Goal: Obtain resource: Download file/media

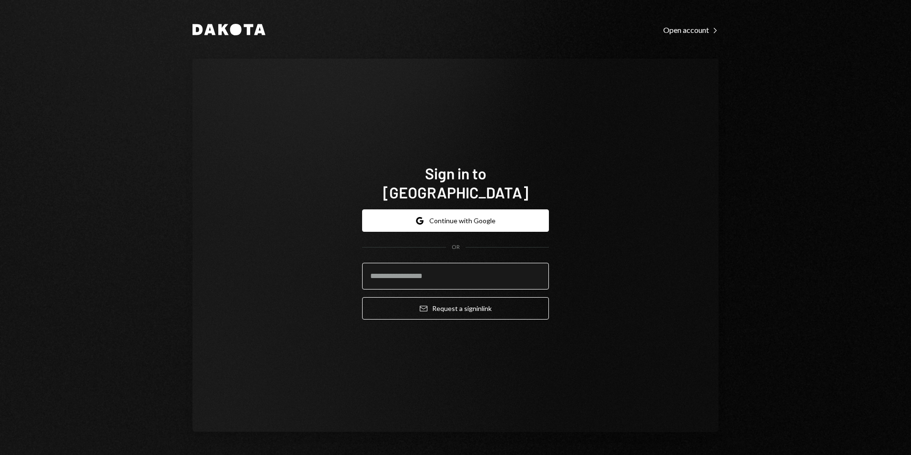
drag, startPoint x: 469, startPoint y: 260, endPoint x: 472, endPoint y: 266, distance: 6.6
click at [469, 263] on input "email" at bounding box center [455, 276] width 187 height 27
type input "**********"
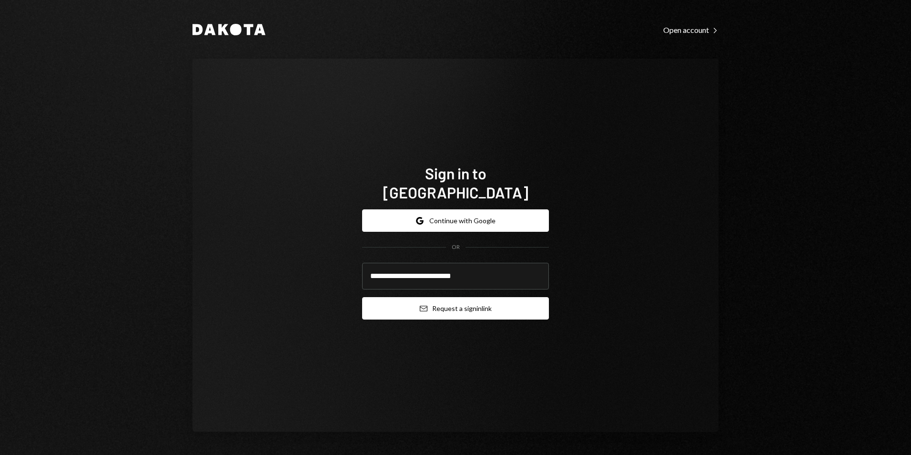
click at [464, 297] on button "Email Request a sign in link" at bounding box center [455, 308] width 187 height 22
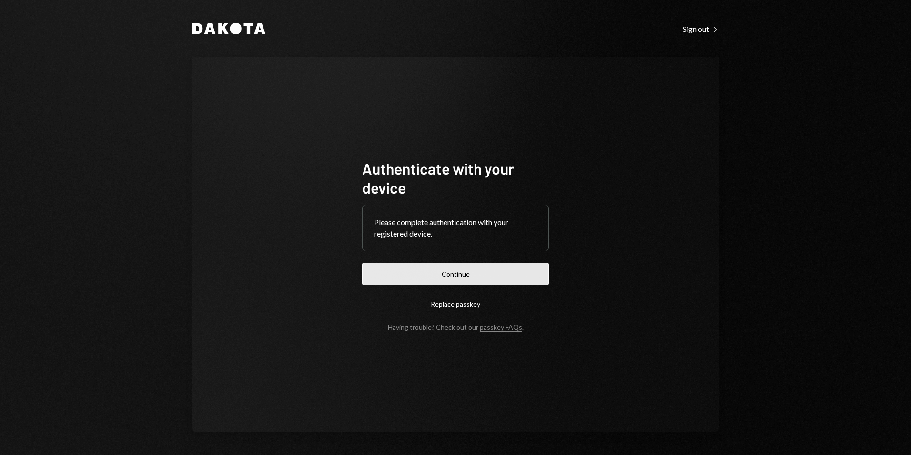
click at [490, 267] on button "Continue" at bounding box center [455, 274] width 187 height 22
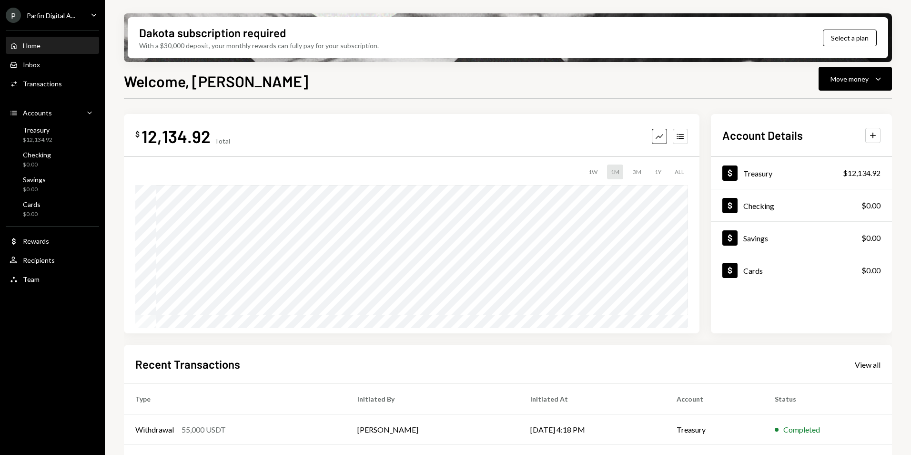
click at [51, 20] on div "P Parfin Digital A..." at bounding box center [41, 15] width 70 height 15
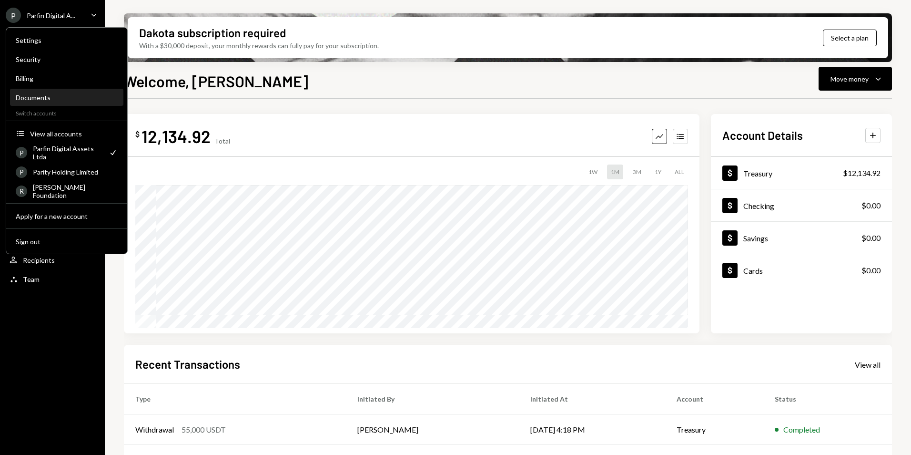
click at [59, 96] on div "Documents" at bounding box center [67, 97] width 102 height 8
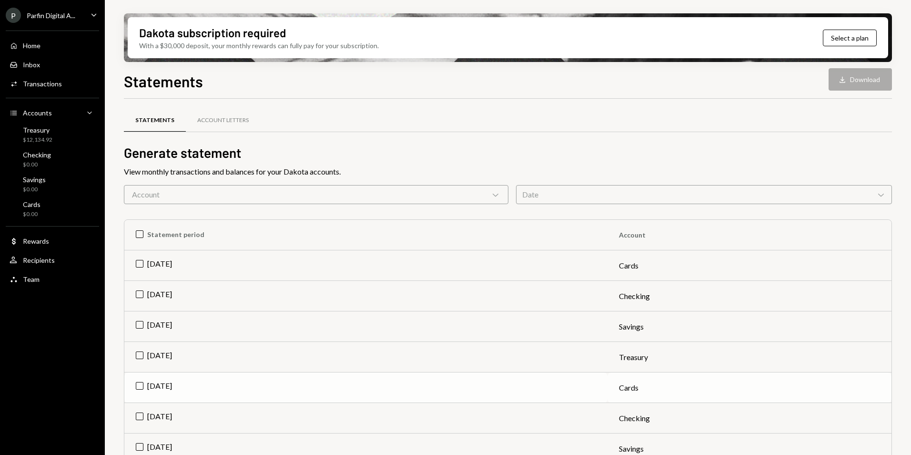
scroll to position [95, 0]
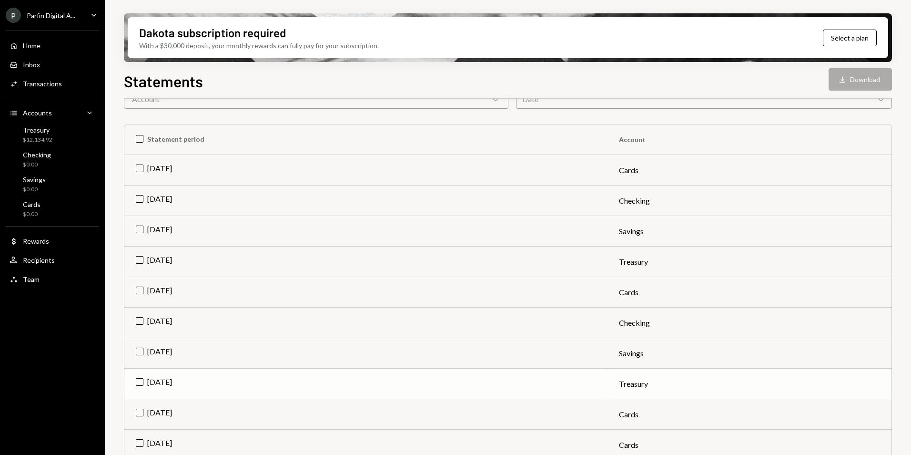
click at [142, 381] on td "Jun 2025" at bounding box center [365, 383] width 483 height 31
click at [844, 82] on icon "button" at bounding box center [843, 79] width 6 height 6
click at [49, 19] on div "Parfin Digital A..." at bounding box center [51, 15] width 49 height 8
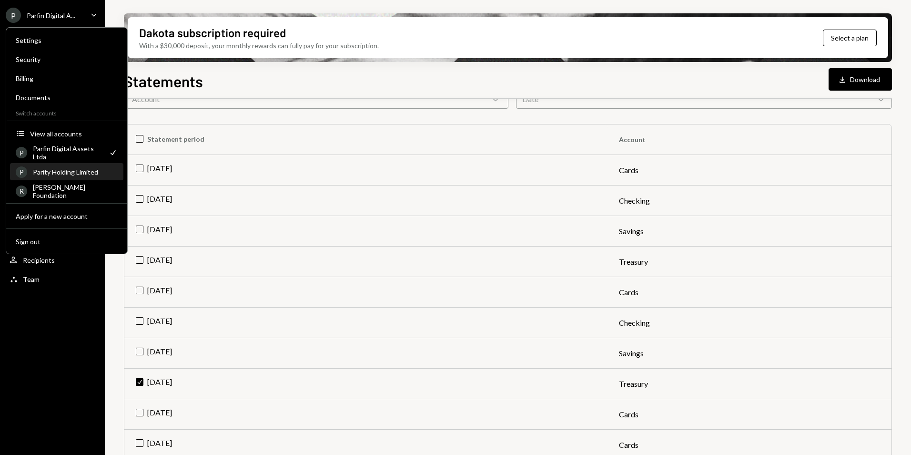
click at [66, 176] on div "P Parity Holding Limited" at bounding box center [67, 172] width 102 height 16
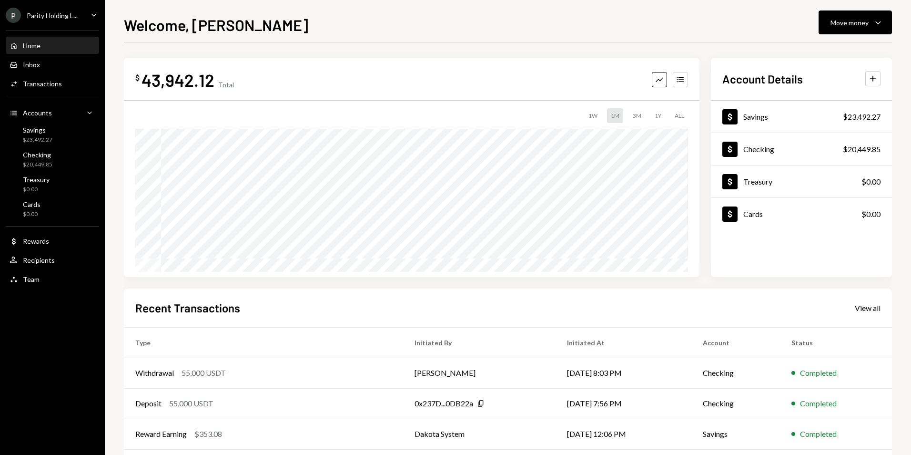
click at [70, 18] on div "Parity Holding L..." at bounding box center [52, 15] width 51 height 8
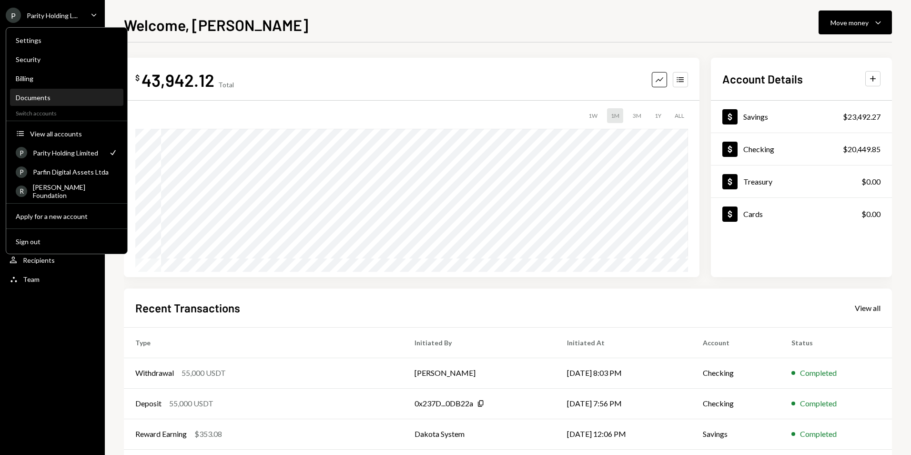
click at [44, 97] on div "Documents" at bounding box center [67, 97] width 102 height 8
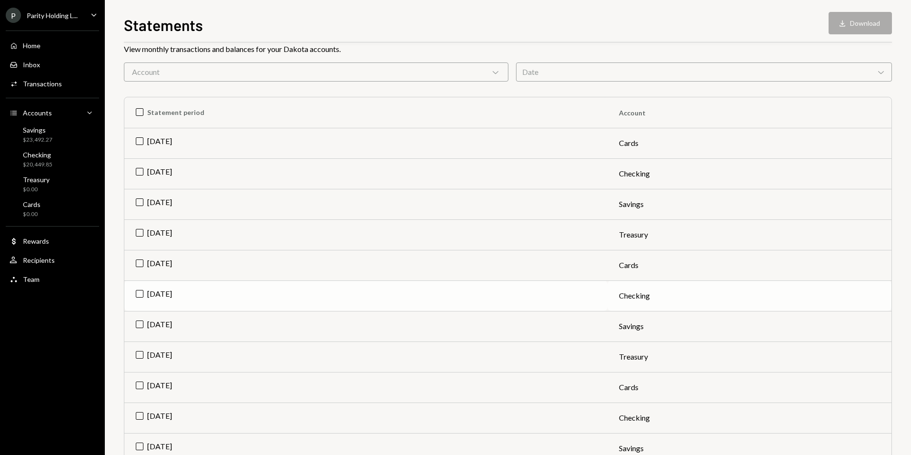
scroll to position [95, 0]
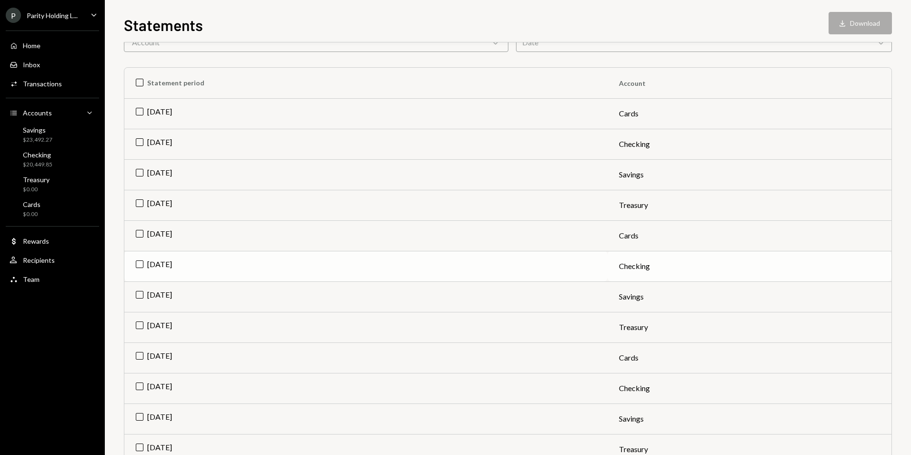
click at [138, 263] on td "Jun 2025" at bounding box center [365, 266] width 483 height 31
click at [139, 297] on td "Jun 2025" at bounding box center [365, 296] width 483 height 31
click at [137, 235] on td "Check Jun 2025" at bounding box center [365, 235] width 483 height 31
click at [140, 265] on td "Jun 2025" at bounding box center [365, 266] width 483 height 31
click at [840, 23] on div "Download" at bounding box center [835, 24] width 12 height 10
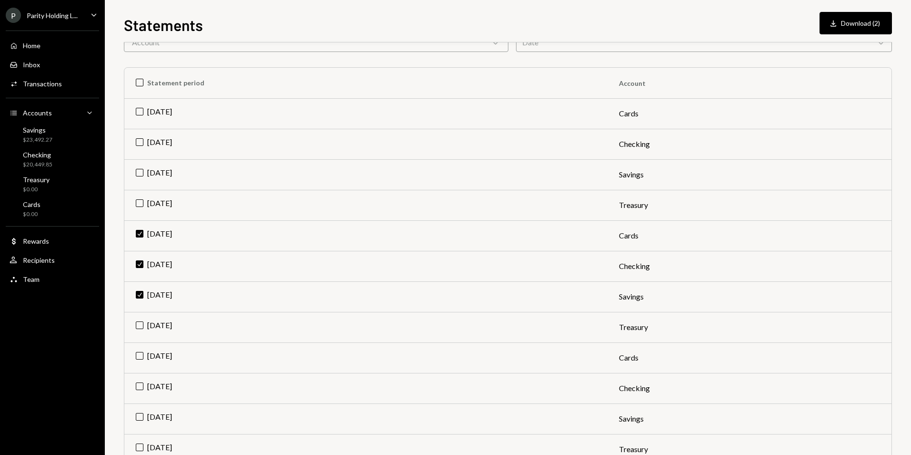
click at [77, 18] on div "Parity Holding L..." at bounding box center [52, 15] width 51 height 8
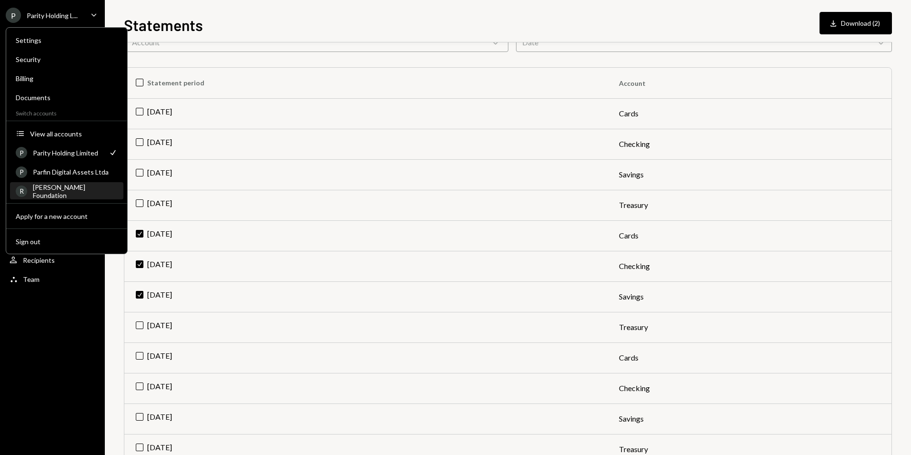
click at [65, 188] on div "[PERSON_NAME] Foundation" at bounding box center [75, 191] width 85 height 16
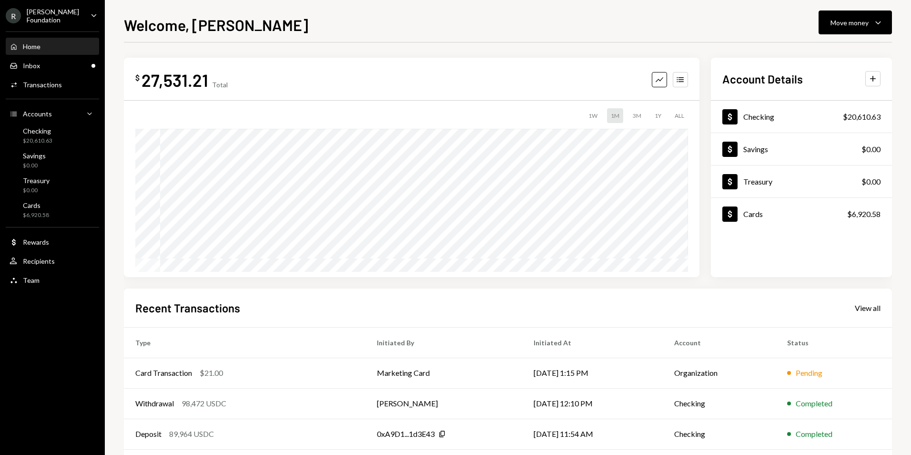
click at [44, 14] on div "[PERSON_NAME] Foundation" at bounding box center [55, 16] width 56 height 16
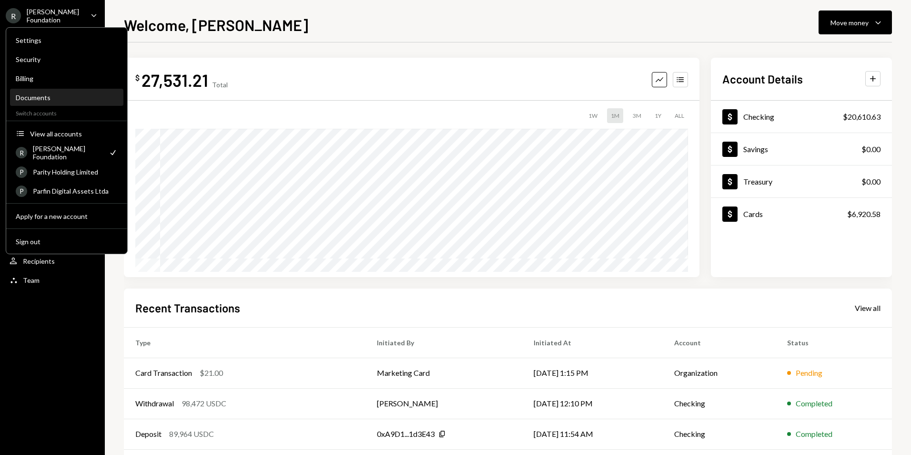
click at [47, 102] on div "Documents" at bounding box center [67, 98] width 102 height 16
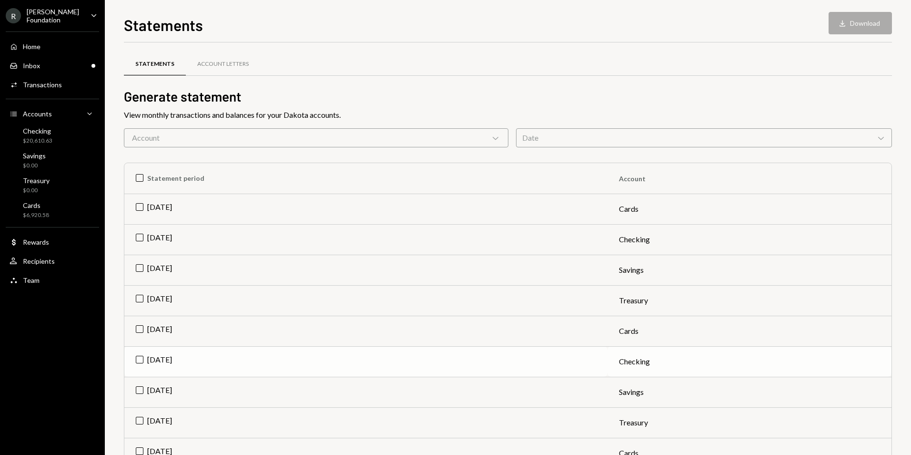
click at [135, 358] on td "Jun 2025" at bounding box center [365, 361] width 483 height 31
click at [840, 25] on icon "Download" at bounding box center [843, 24] width 10 height 10
click at [346, 26] on div "Statements Download Download" at bounding box center [508, 23] width 768 height 21
click at [453, 133] on div "Account Chevron Down" at bounding box center [316, 137] width 385 height 19
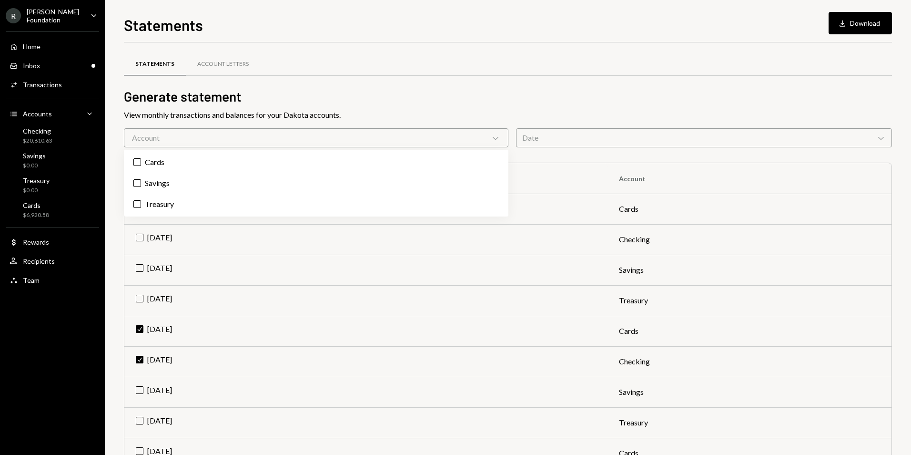
click at [458, 100] on h2 "Generate statement" at bounding box center [508, 96] width 768 height 19
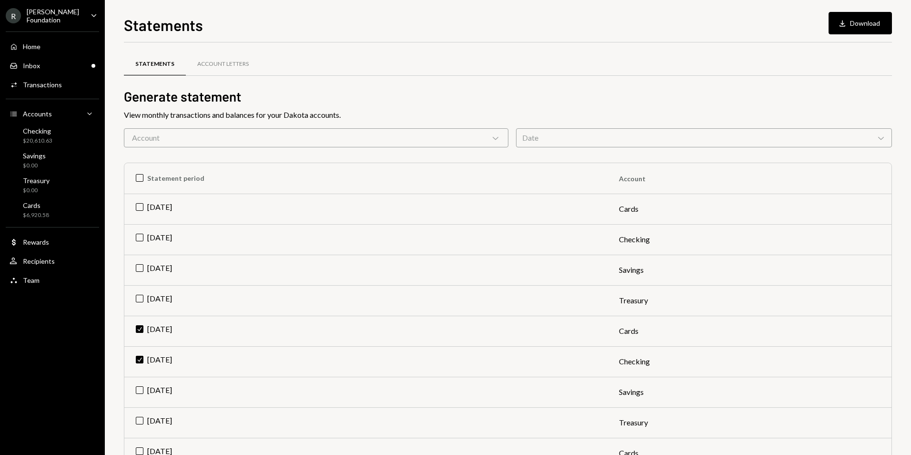
click at [396, 9] on div "Statements Download Download Statements Account Letters Generate statement View…" at bounding box center [508, 227] width 806 height 455
click at [140, 392] on td "Jun 2025" at bounding box center [365, 392] width 483 height 31
click at [139, 416] on td "Jun 2025" at bounding box center [365, 422] width 483 height 31
click at [557, 136] on div "Date Chevron Down" at bounding box center [704, 137] width 376 height 19
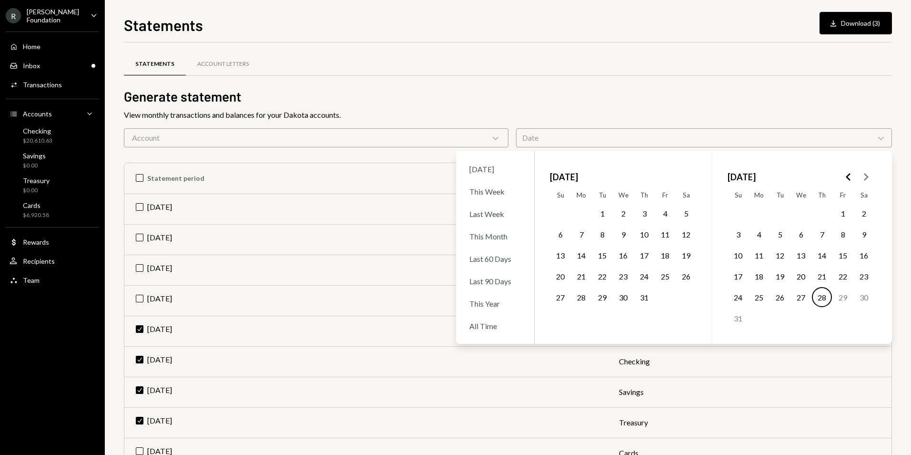
click at [844, 174] on icon "Go to the Previous Month" at bounding box center [848, 176] width 11 height 11
click at [763, 297] on button "30" at bounding box center [759, 297] width 20 height 20
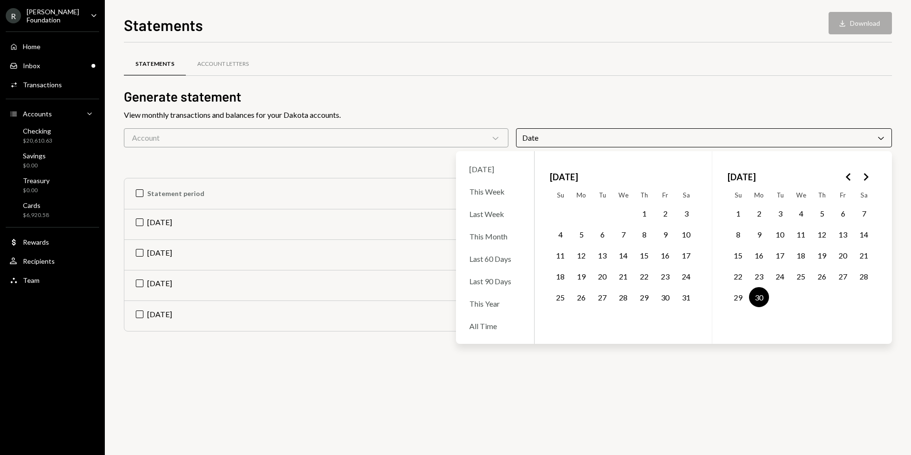
click at [183, 163] on div "06/30/25 Cross Clear 1 filter" at bounding box center [508, 162] width 768 height 15
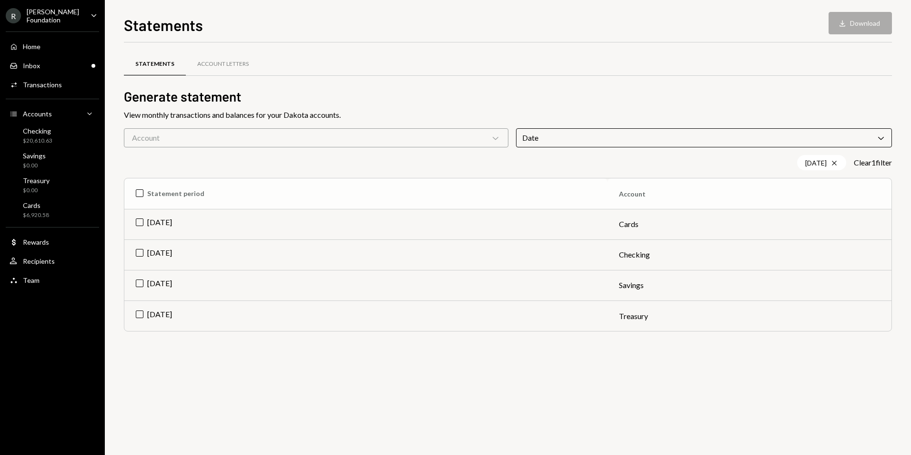
click at [147, 194] on th "Statement period" at bounding box center [365, 193] width 483 height 31
click at [864, 21] on button "Download Download (4)" at bounding box center [856, 23] width 72 height 22
drag, startPoint x: 580, startPoint y: 28, endPoint x: 560, endPoint y: 35, distance: 21.7
click at [580, 28] on div "Statements Download Download (4)" at bounding box center [508, 23] width 768 height 21
click at [357, 137] on div "Account Chevron Down" at bounding box center [316, 137] width 385 height 19
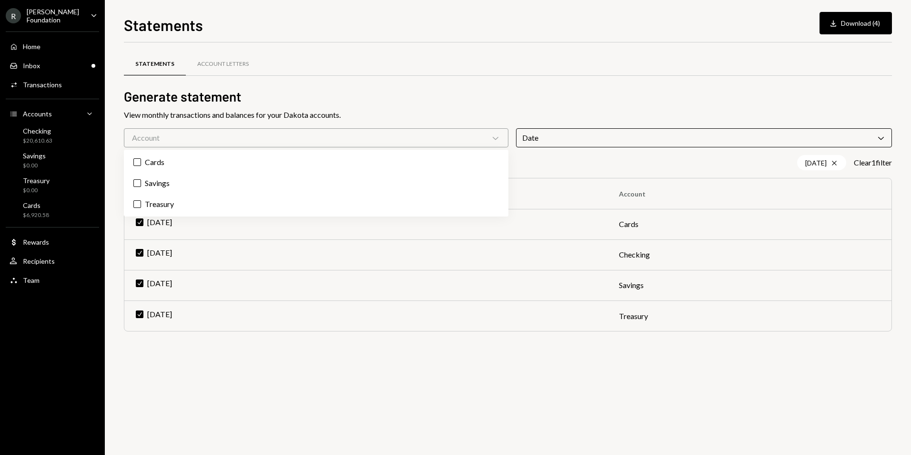
click at [109, 124] on div "Statements Download Download (4) Statements Account Letters Generate statement …" at bounding box center [508, 227] width 806 height 455
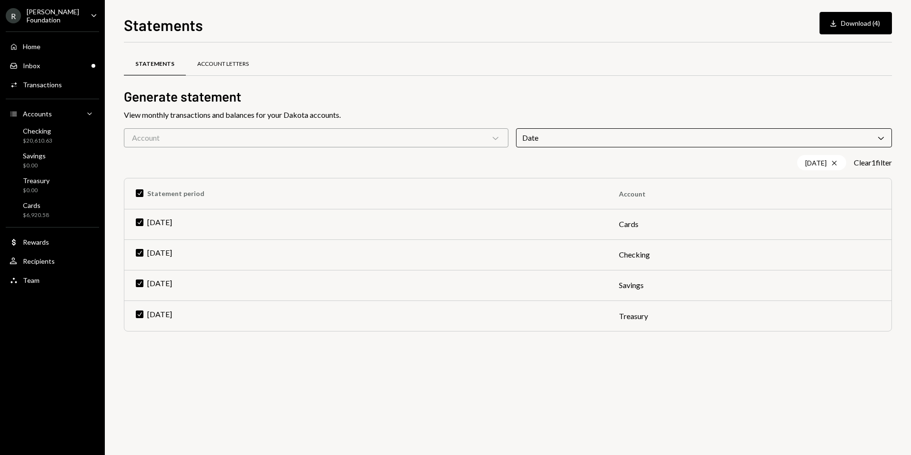
click at [204, 71] on div "Account Letters" at bounding box center [223, 64] width 74 height 23
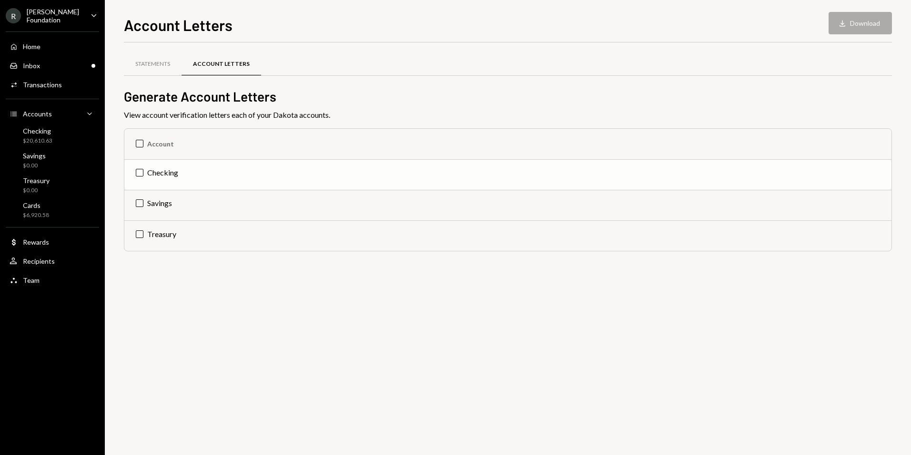
click at [160, 172] on td "Checking" at bounding box center [507, 174] width 767 height 31
click at [854, 26] on button "Download Download" at bounding box center [860, 23] width 63 height 22
click at [56, 137] on div "Checking $20,610.63" at bounding box center [53, 136] width 86 height 18
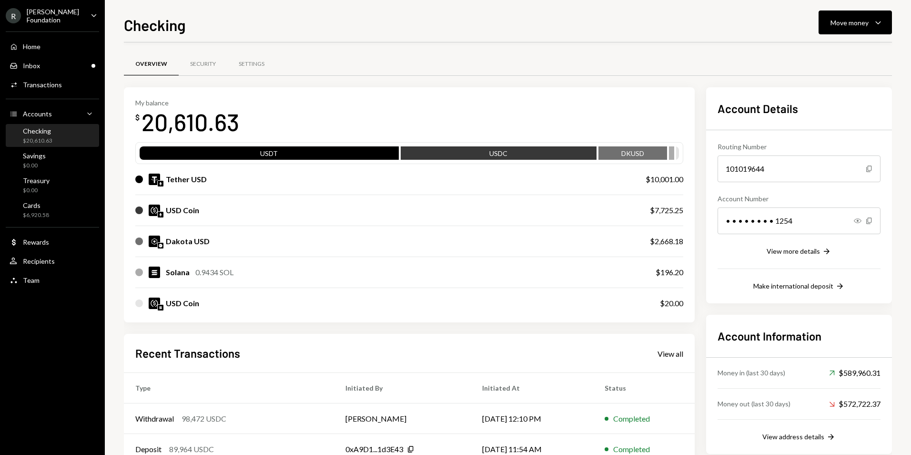
scroll to position [120, 0]
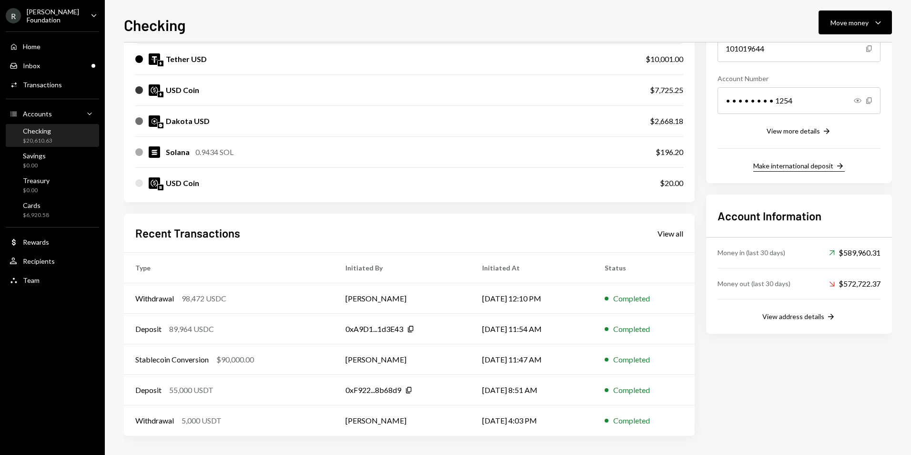
click at [802, 167] on div "Make international deposit" at bounding box center [794, 166] width 80 height 8
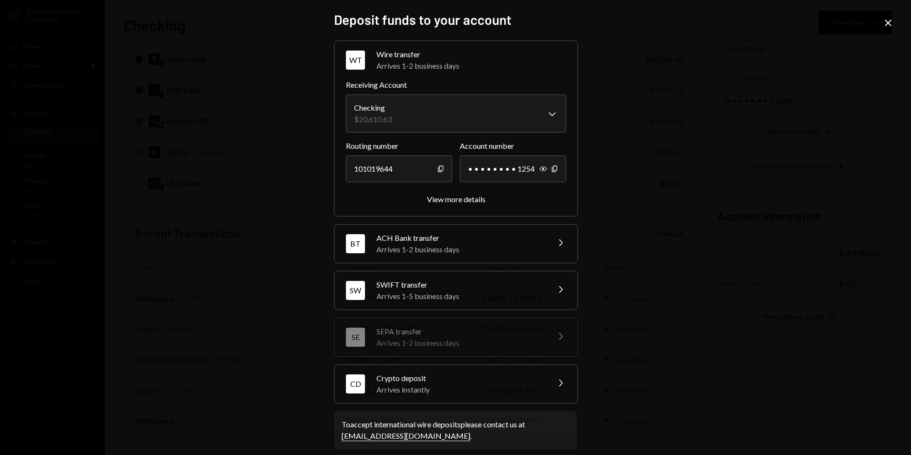
click at [429, 298] on div "Arrives 1-5 business days" at bounding box center [460, 295] width 167 height 11
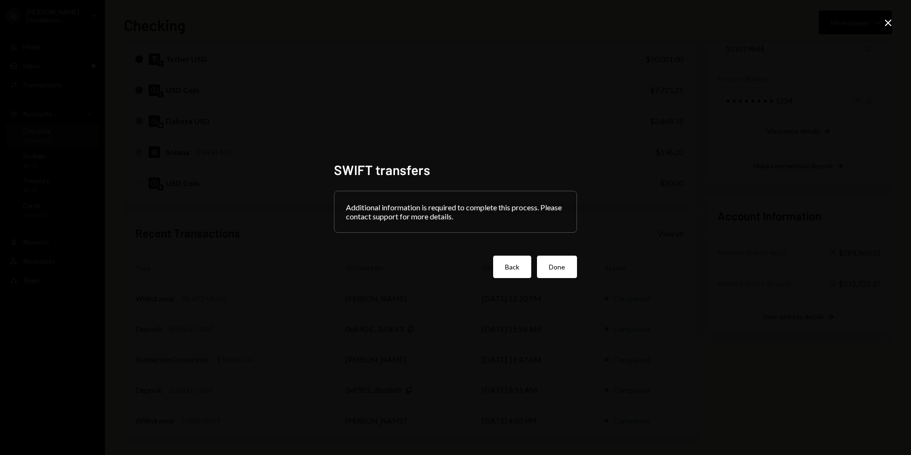
click at [520, 268] on button "Back" at bounding box center [512, 266] width 38 height 22
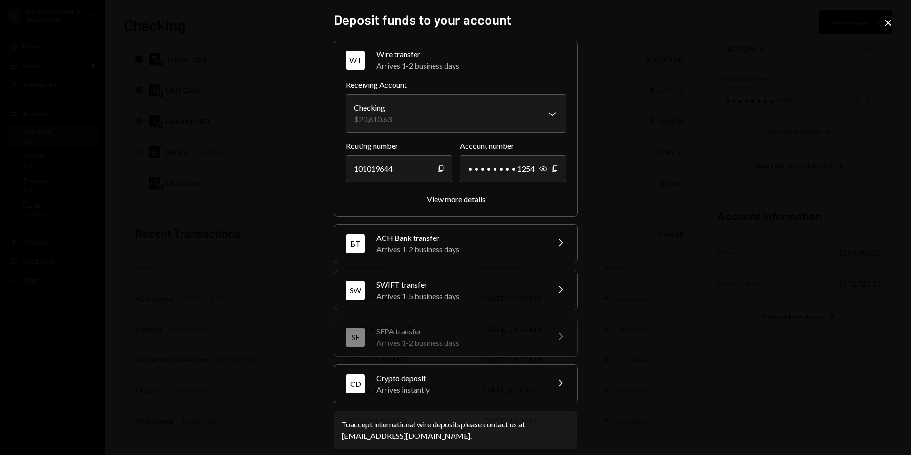
click at [888, 22] on icon at bounding box center [888, 23] width 7 height 7
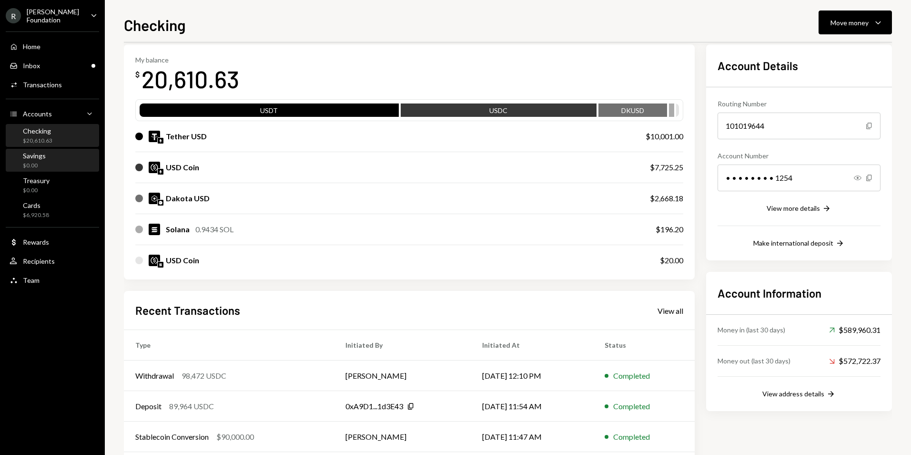
scroll to position [25, 0]
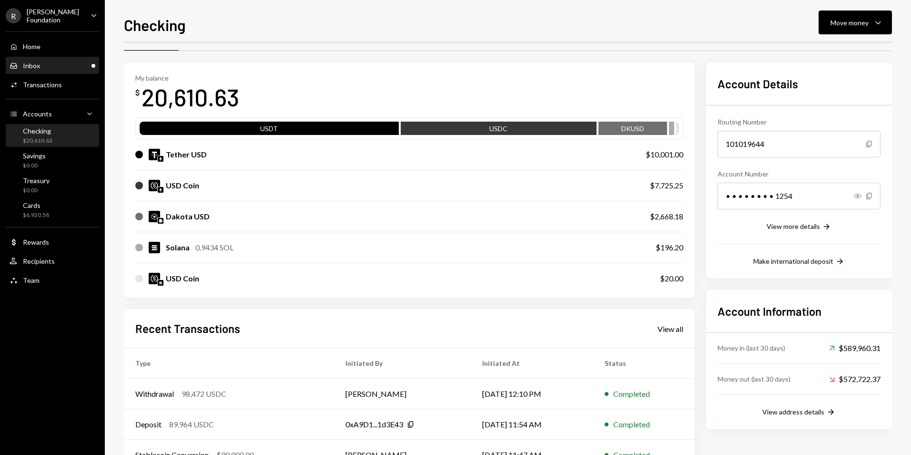
click at [52, 71] on div "Inbox Inbox" at bounding box center [53, 66] width 86 height 16
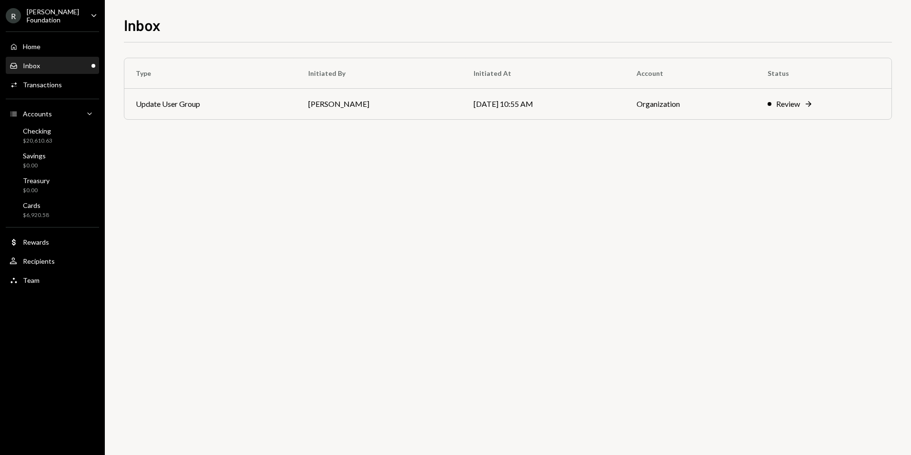
click at [51, 18] on div "[PERSON_NAME] Foundation" at bounding box center [55, 16] width 56 height 16
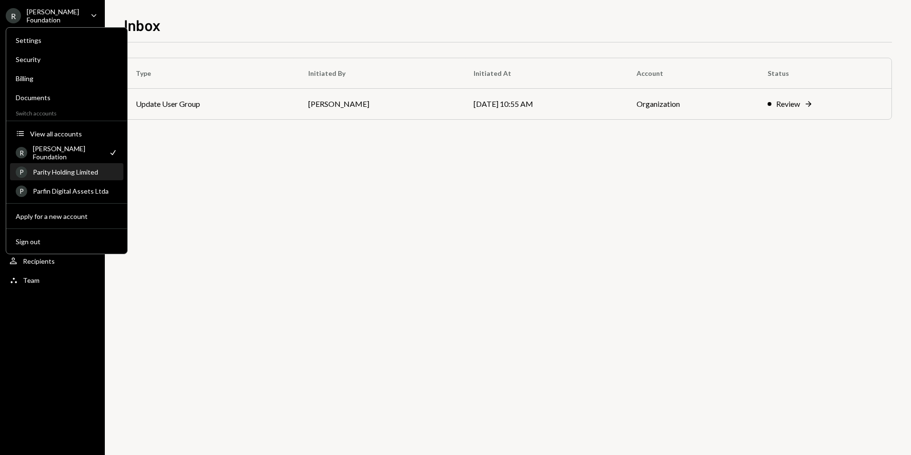
click at [81, 175] on div "Parity Holding Limited" at bounding box center [75, 172] width 85 height 8
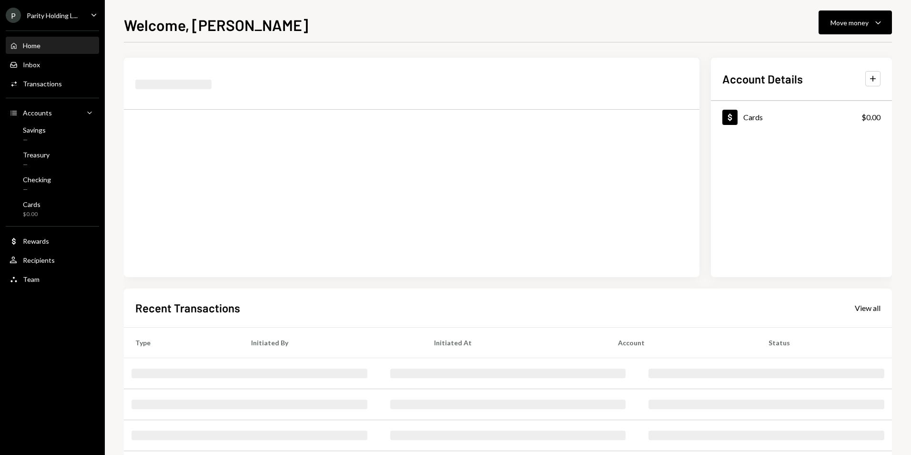
click at [52, 18] on div "Parity Holding L..." at bounding box center [52, 15] width 51 height 8
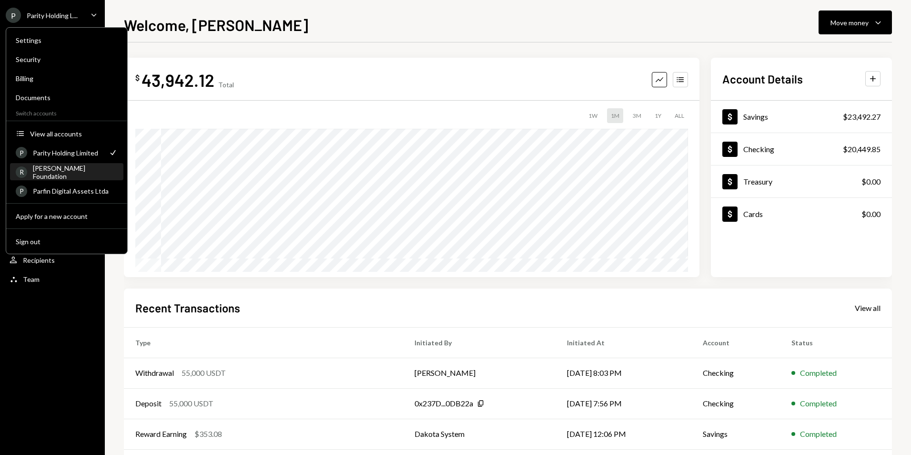
click at [71, 177] on div "R [PERSON_NAME] Foundation" at bounding box center [67, 172] width 102 height 16
